Goal: Transaction & Acquisition: Purchase product/service

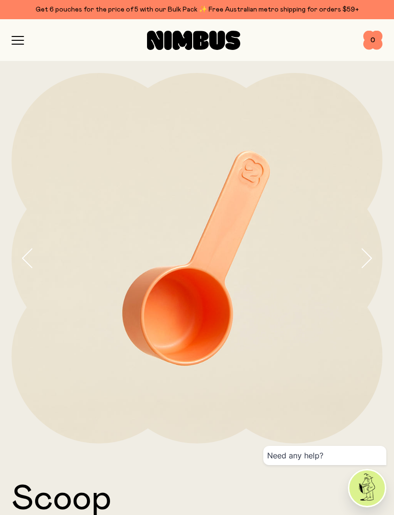
click at [17, 43] on icon "button" at bounding box center [18, 40] width 12 height 9
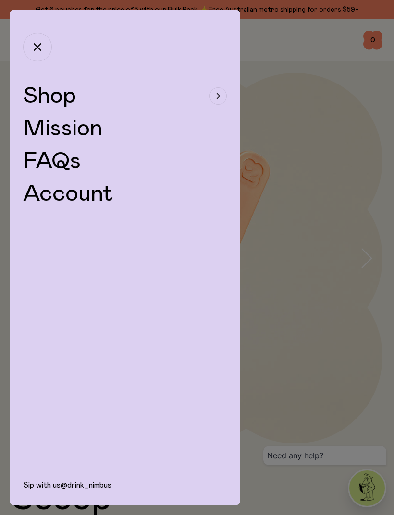
click at [43, 96] on span "Shop" at bounding box center [49, 96] width 53 height 23
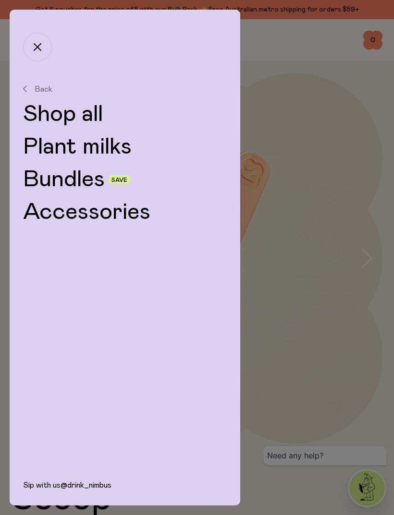
click at [58, 181] on link "Bundles" at bounding box center [64, 179] width 82 height 23
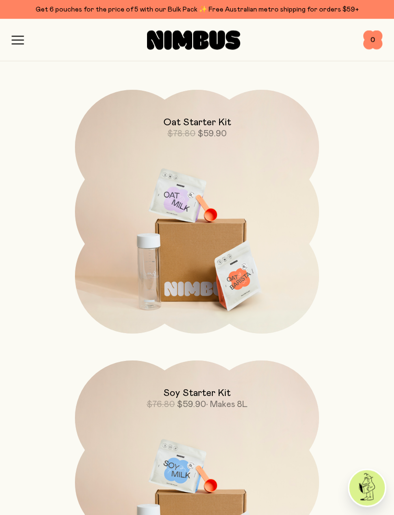
scroll to position [114, 0]
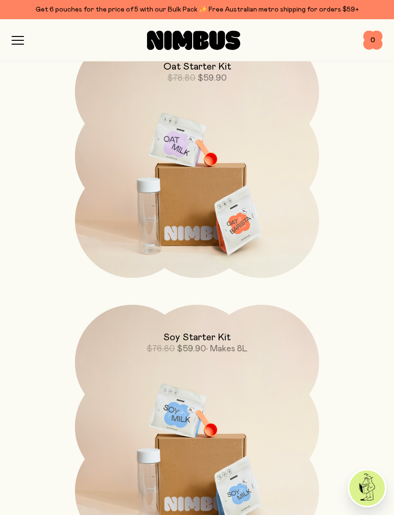
scroll to position [167, 0]
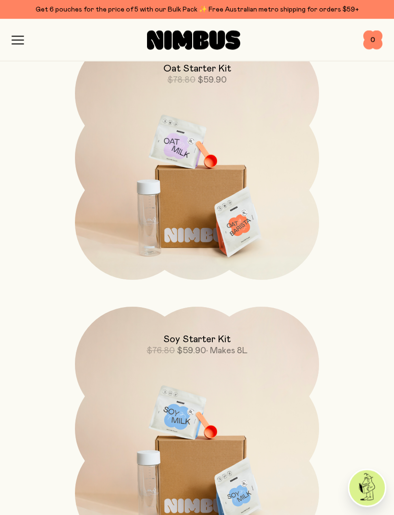
click at [11, 30] on div "Shop Mission FAQs Log In 0 0" at bounding box center [197, 40] width 394 height 42
click at [19, 39] on icon "button" at bounding box center [18, 40] width 12 height 9
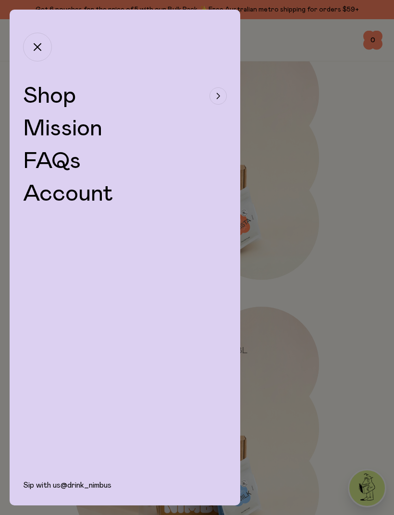
click at [38, 94] on span "Shop" at bounding box center [49, 96] width 53 height 23
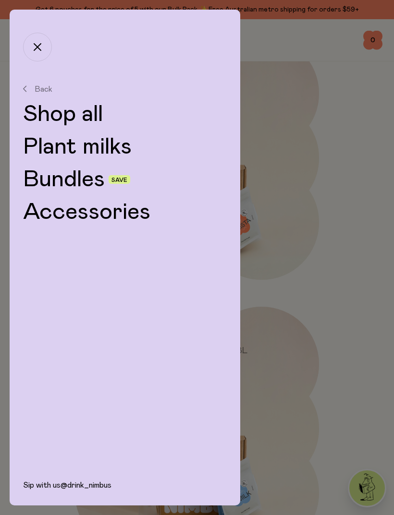
click at [42, 124] on link "Shop all" at bounding box center [125, 114] width 204 height 23
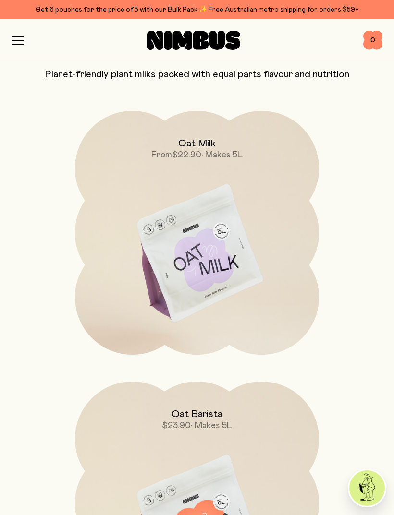
scroll to position [87, 0]
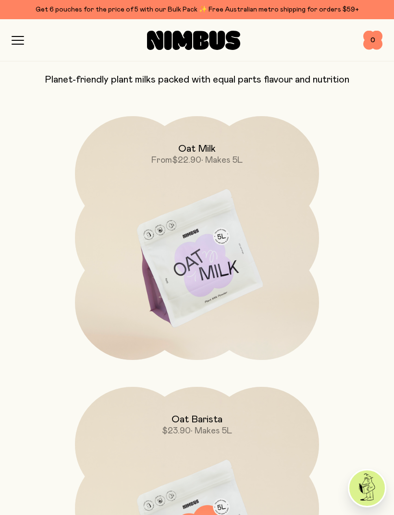
click at [171, 246] on img at bounding box center [197, 259] width 244 height 287
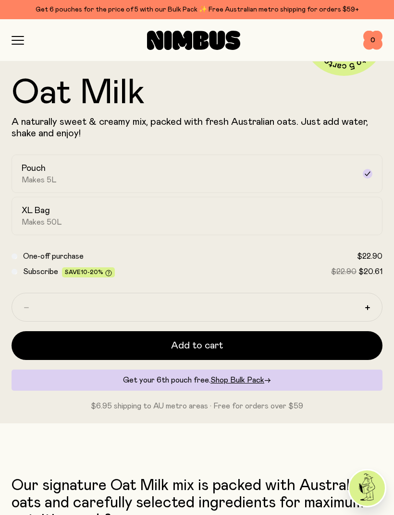
scroll to position [404, 0]
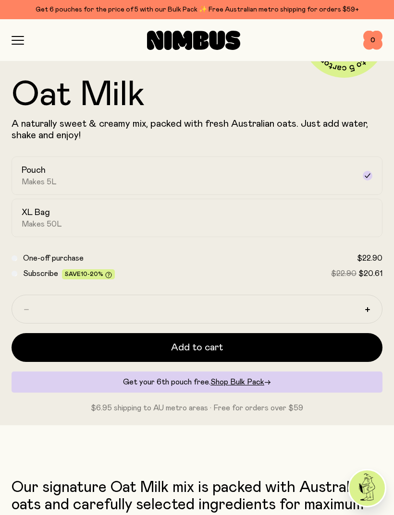
click at [51, 344] on button "Add to cart" at bounding box center [197, 347] width 371 height 29
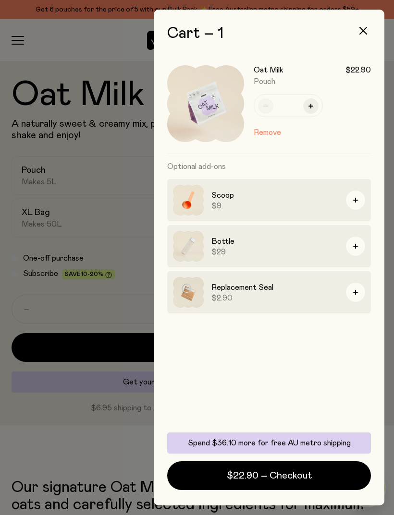
click at [69, 428] on div at bounding box center [197, 257] width 394 height 515
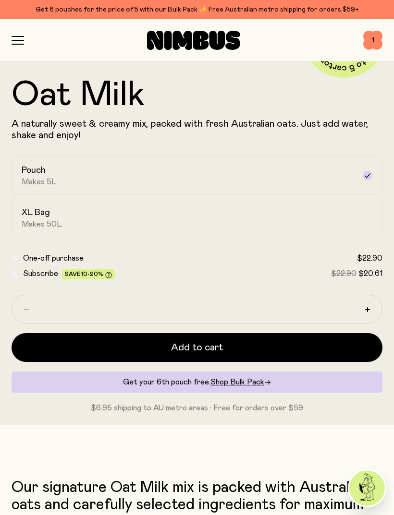
click at [16, 37] on icon "button" at bounding box center [18, 40] width 12 height 9
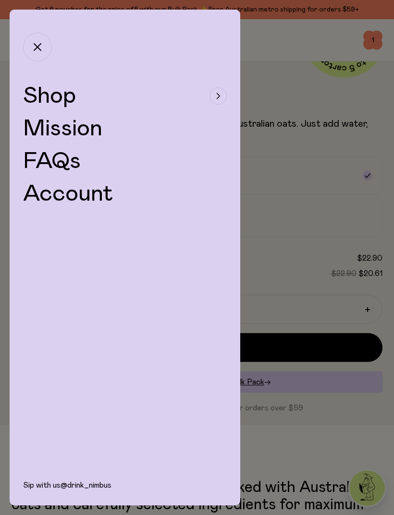
click at [272, 238] on div at bounding box center [197, 257] width 394 height 515
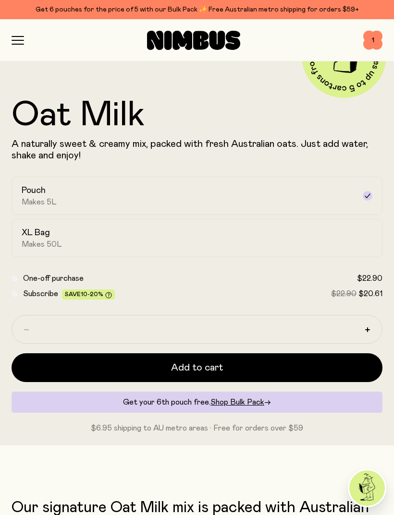
scroll to position [384, 0]
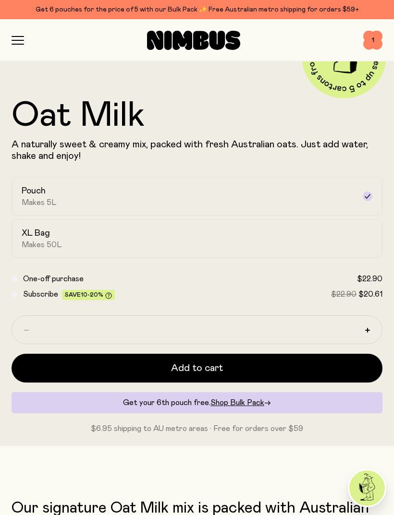
click at [19, 41] on icon "button" at bounding box center [18, 40] width 12 height 9
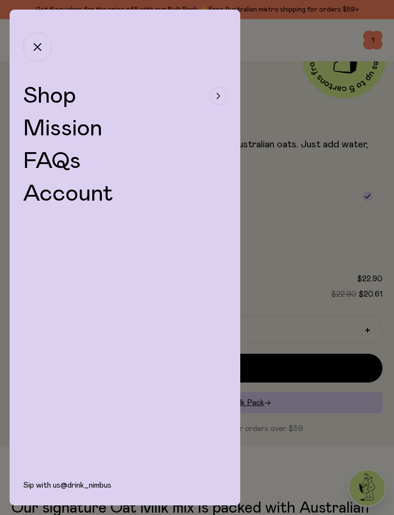
click at [41, 98] on span "Shop" at bounding box center [49, 96] width 53 height 23
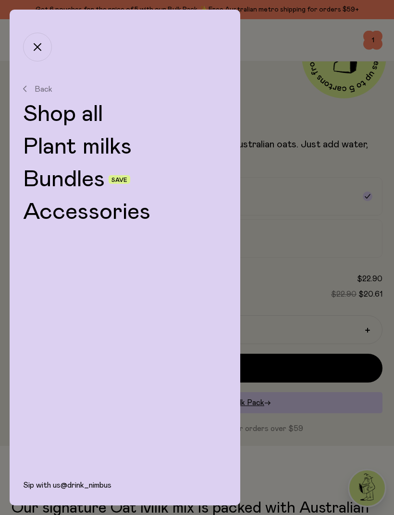
click at [68, 147] on link "Plant milks" at bounding box center [125, 146] width 204 height 23
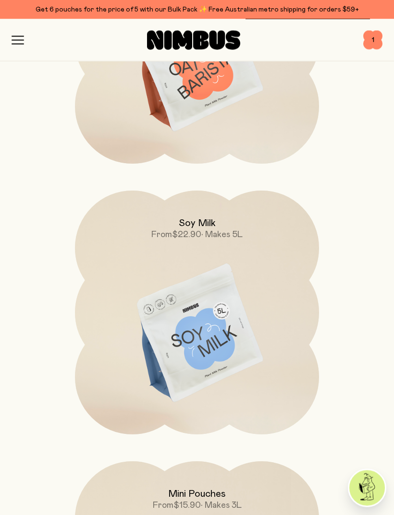
scroll to position [555, 0]
click at [190, 355] on img at bounding box center [197, 333] width 244 height 287
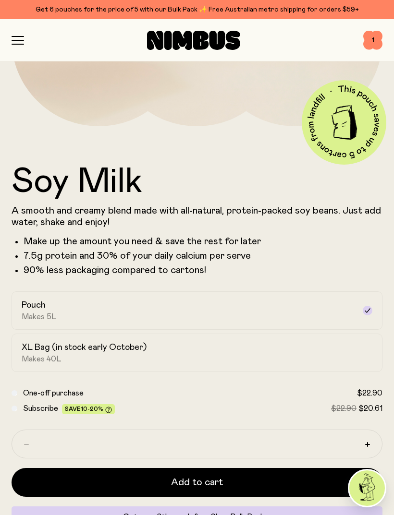
scroll to position [318, 0]
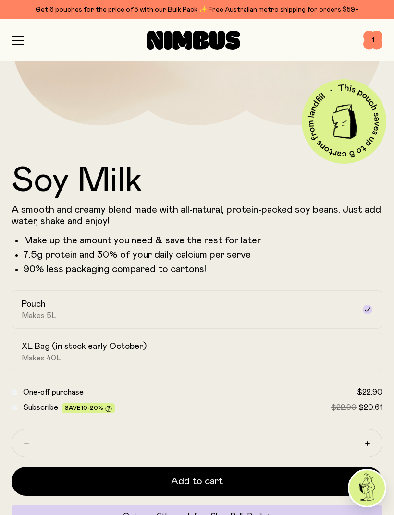
click at [103, 482] on button "Add to cart" at bounding box center [197, 481] width 371 height 29
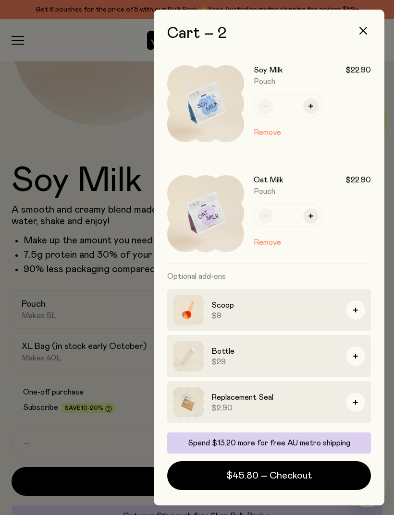
click at [357, 313] on button "button" at bounding box center [355, 310] width 19 height 19
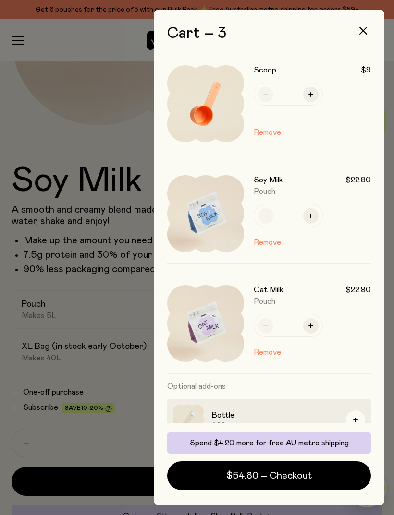
click at [356, 423] on button "button" at bounding box center [355, 420] width 19 height 19
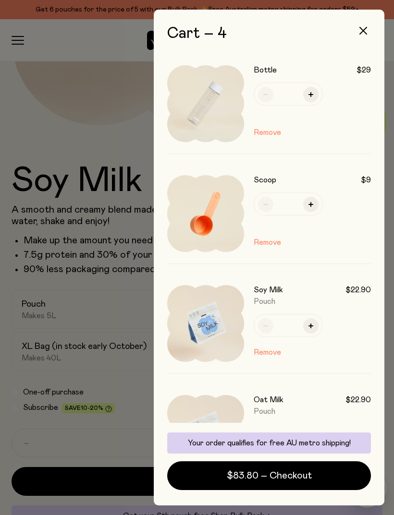
click at [61, 441] on div at bounding box center [197, 257] width 394 height 515
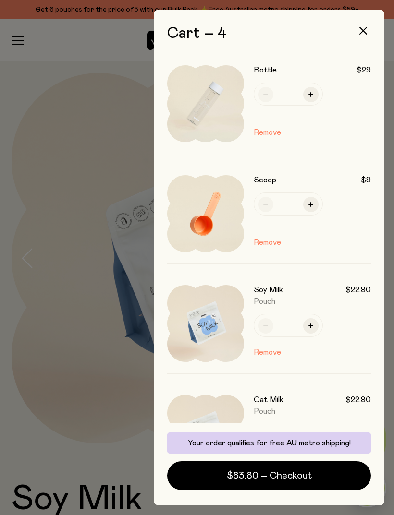
scroll to position [318, 0]
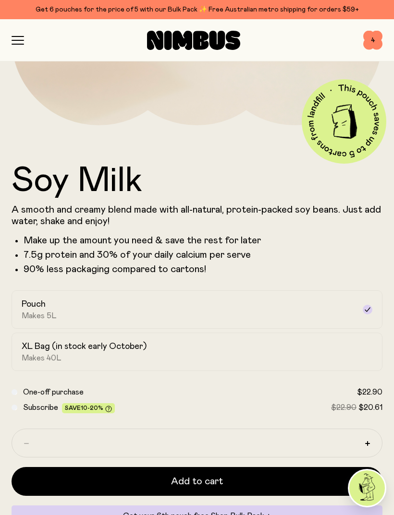
click at [21, 42] on icon "button" at bounding box center [18, 40] width 12 height 9
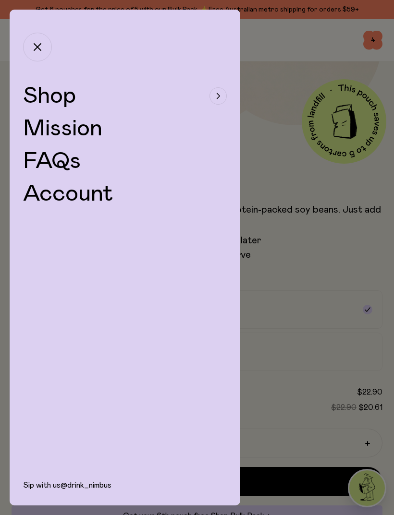
click at [44, 100] on span "Shop" at bounding box center [49, 96] width 53 height 23
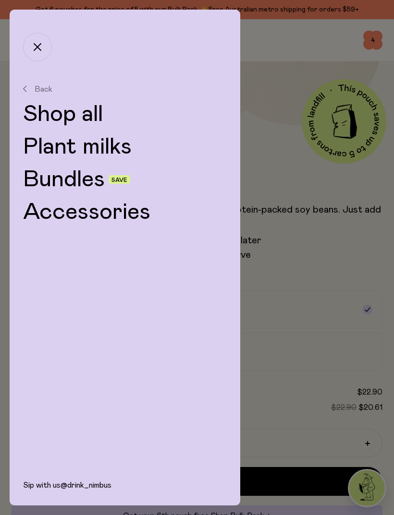
click at [47, 115] on link "Shop all" at bounding box center [125, 114] width 204 height 23
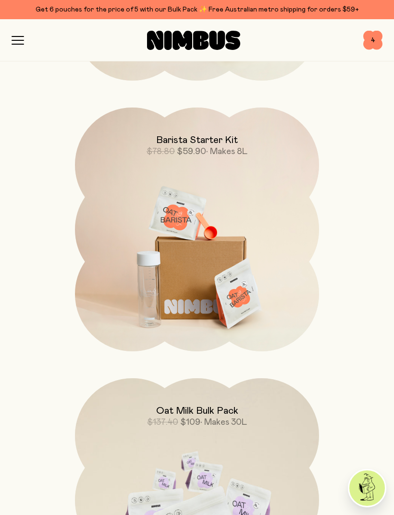
click at [377, 39] on span "4" at bounding box center [372, 40] width 19 height 19
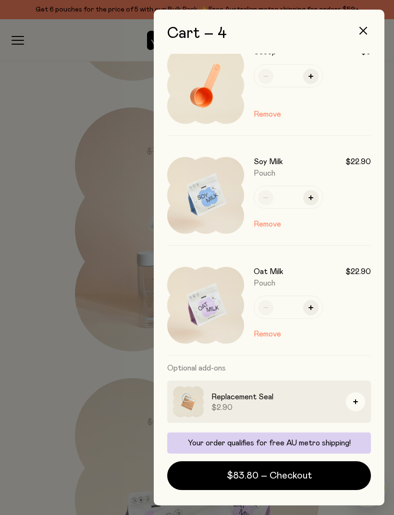
scroll to position [128, 0]
click at [318, 475] on button "$83.80 – Checkout" at bounding box center [269, 476] width 204 height 29
